Goal: Check status: Check status

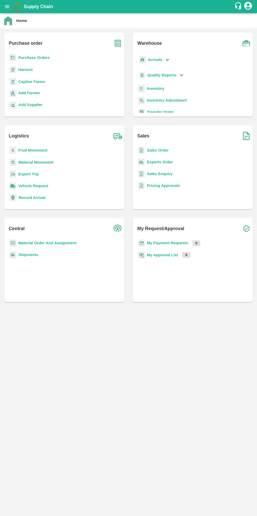
click at [33, 58] on b "Purchase Orders" at bounding box center [33, 58] width 31 height 4
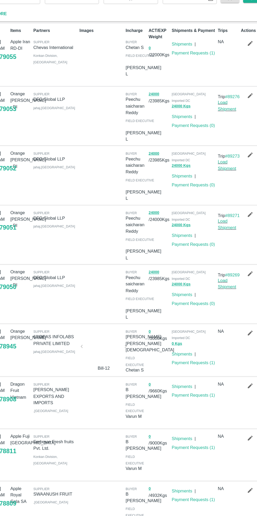
scroll to position [12, 0]
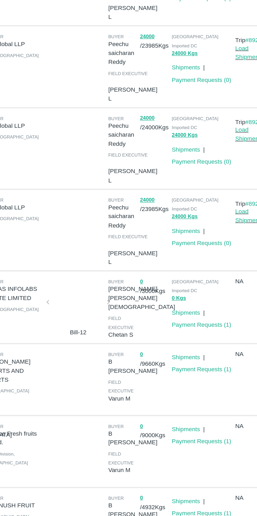
click at [196, 351] on link "Payment Requests ( 1 )" at bounding box center [190, 353] width 39 height 4
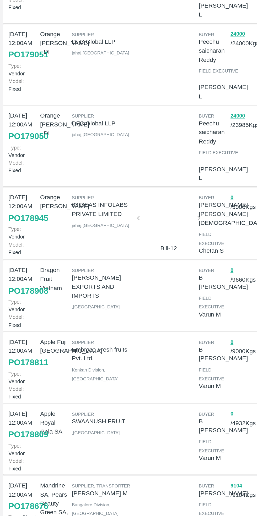
scroll to position [0, 0]
